Goal: Task Accomplishment & Management: Manage account settings

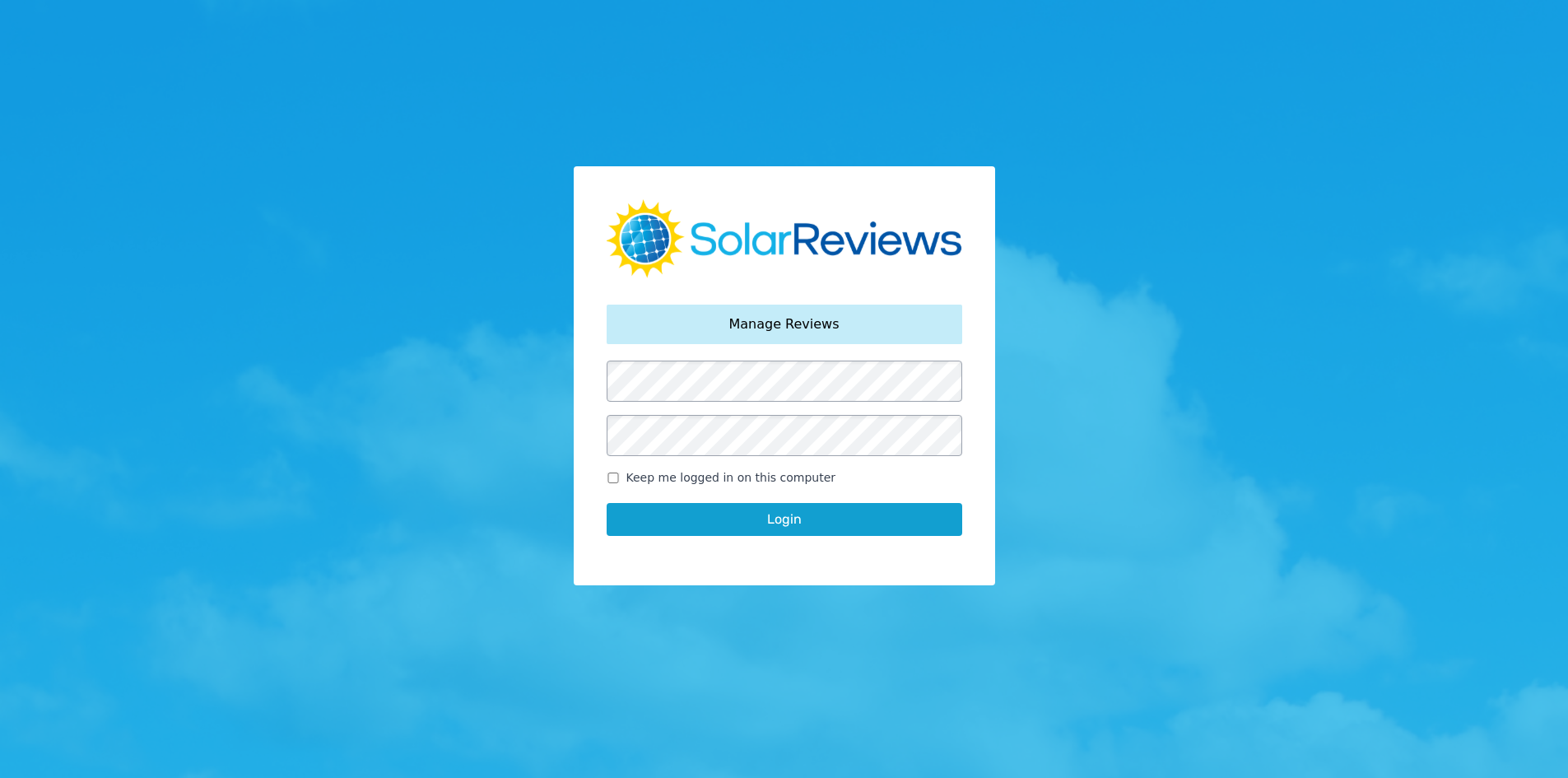
click at [610, 484] on label "Keep me logged in on this computer" at bounding box center [784, 477] width 356 height 17
click at [610, 483] on input "Keep me logged in on this computer" at bounding box center [613, 478] width 13 height 11
checkbox input "true"
click at [661, 541] on div "Login" at bounding box center [784, 520] width 356 height 66
click at [667, 535] on button "Login" at bounding box center [784, 520] width 356 height 33
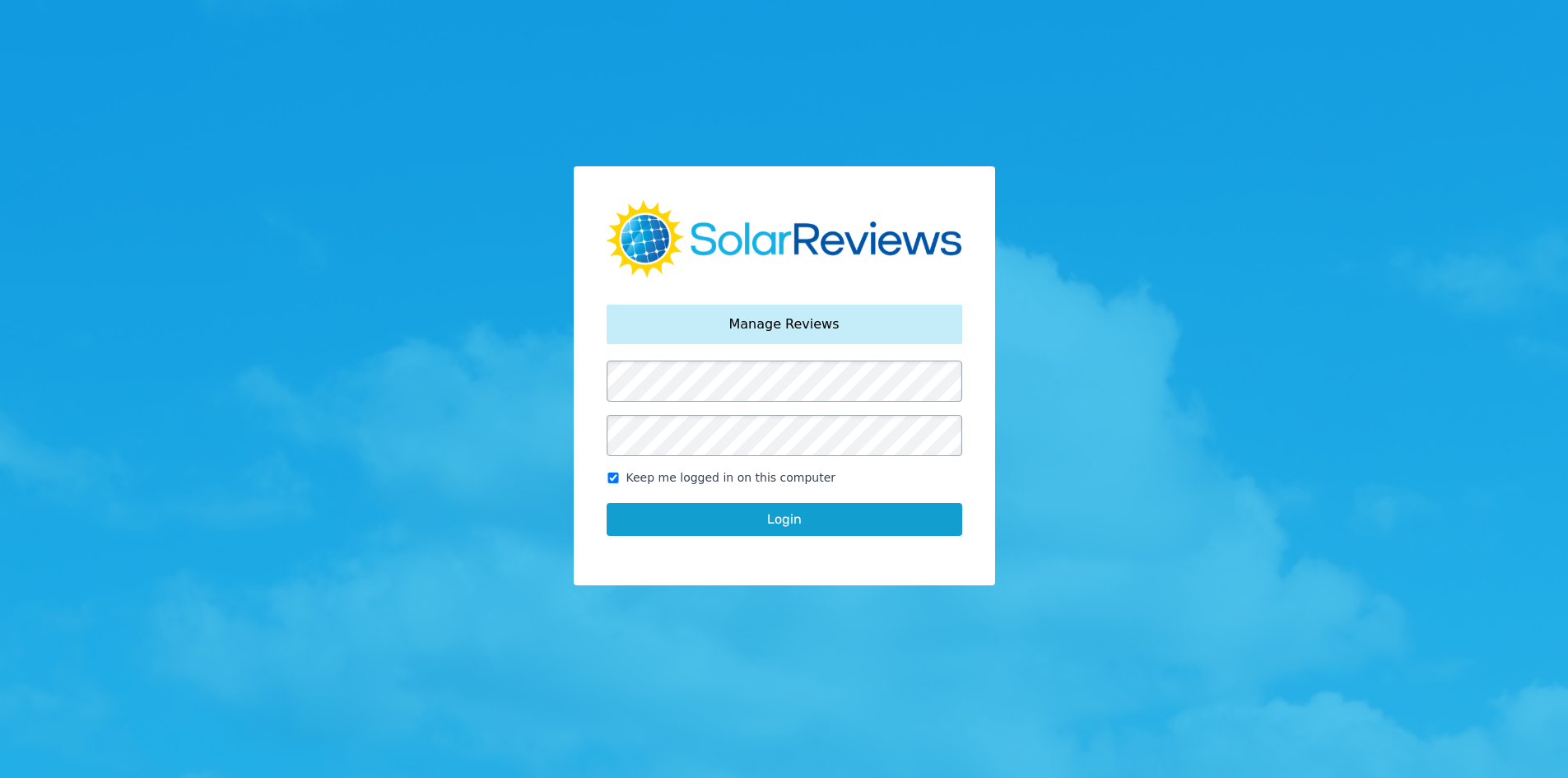
click at [670, 527] on button "Login" at bounding box center [784, 520] width 356 height 33
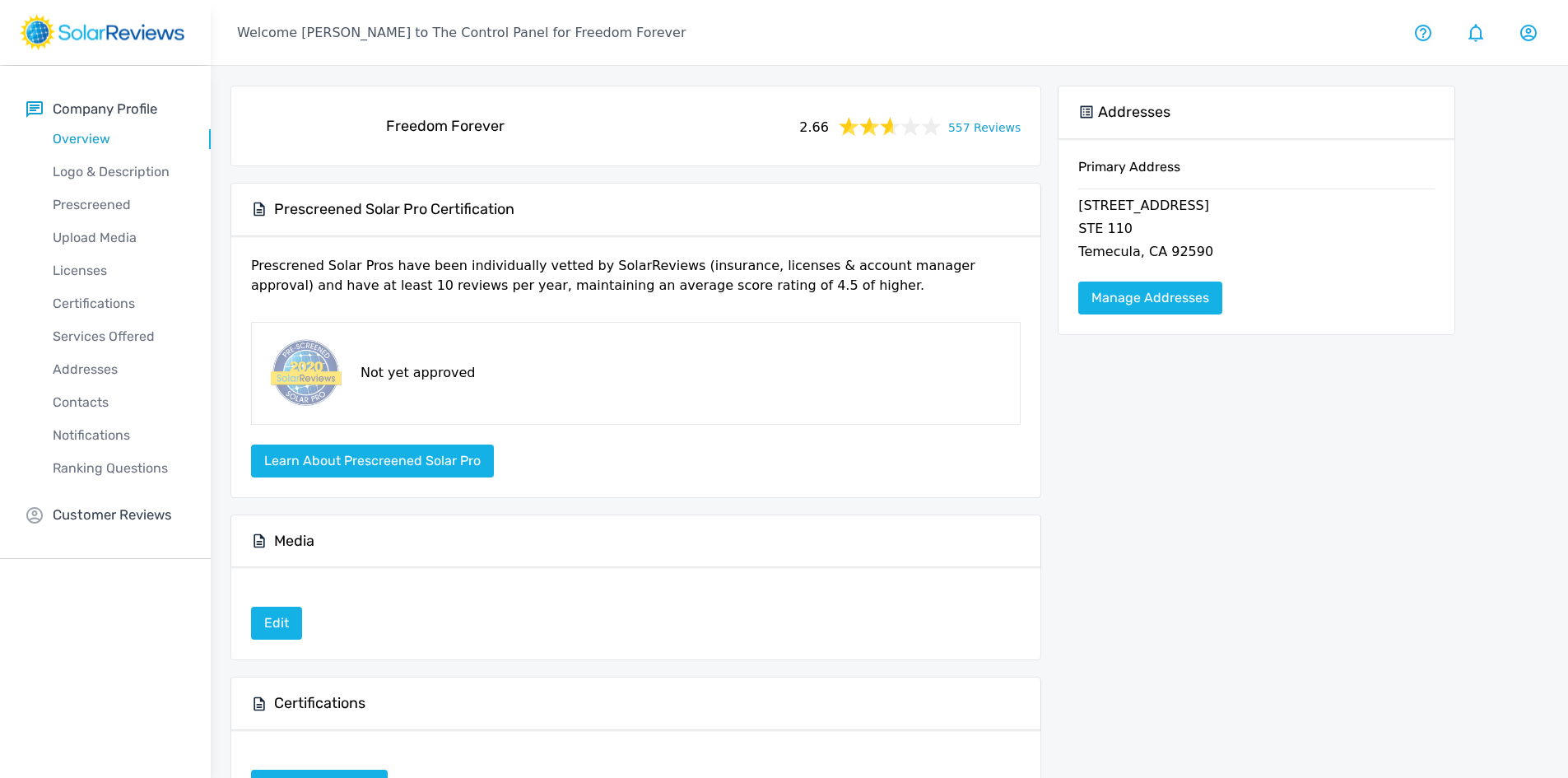
click at [1002, 123] on link "557 Reviews" at bounding box center [984, 126] width 72 height 20
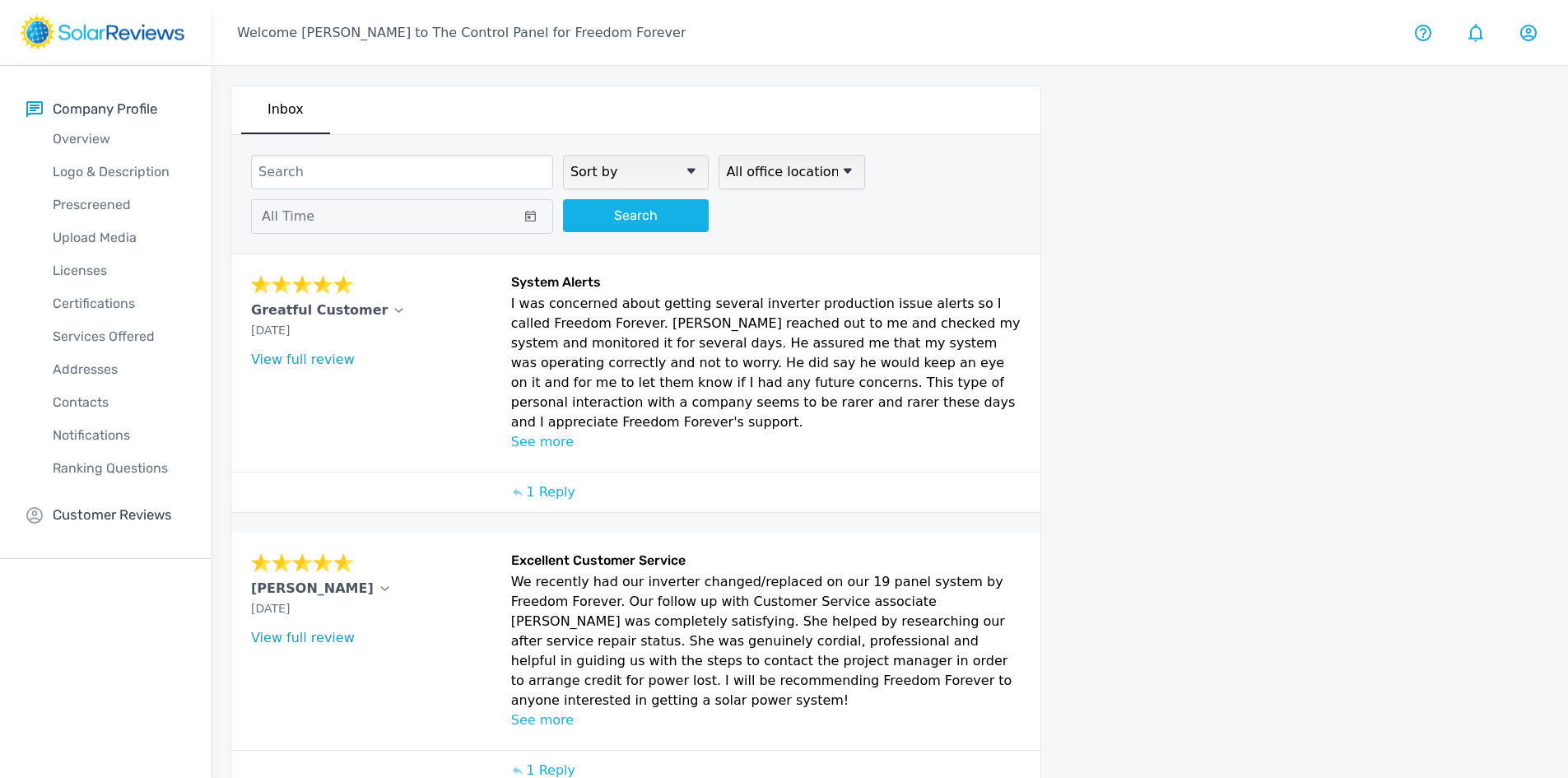
click at [1049, 359] on div "current reviews Inbox Sort by newest oldest Rating: highest to lowest Rating: l…" at bounding box center [843, 761] width 1265 height 1389
